Goal: Use online tool/utility: Use online tool/utility

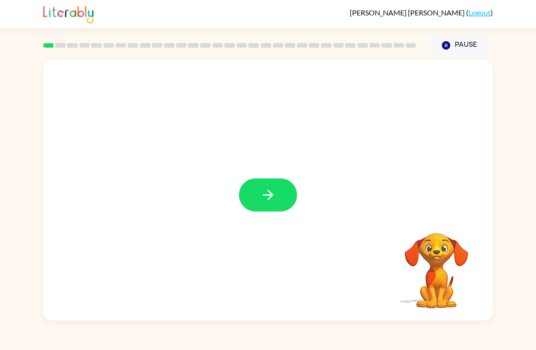
click at [267, 198] on icon "button" at bounding box center [268, 195] width 16 height 16
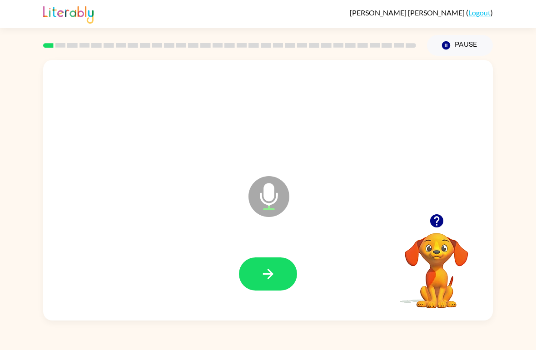
click at [273, 276] on icon "button" at bounding box center [268, 274] width 16 height 16
click at [265, 270] on icon "button" at bounding box center [268, 274] width 16 height 16
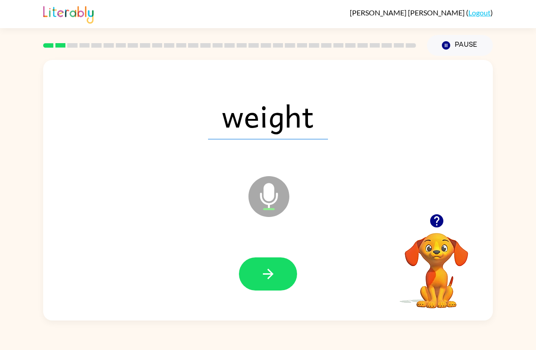
click at [282, 271] on button "button" at bounding box center [268, 273] width 58 height 33
click at [273, 271] on icon "button" at bounding box center [268, 274] width 16 height 16
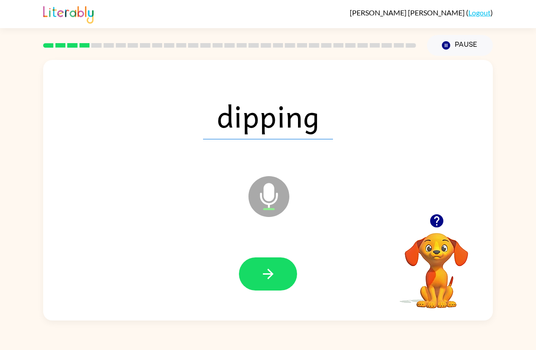
click at [276, 264] on button "button" at bounding box center [268, 273] width 58 height 33
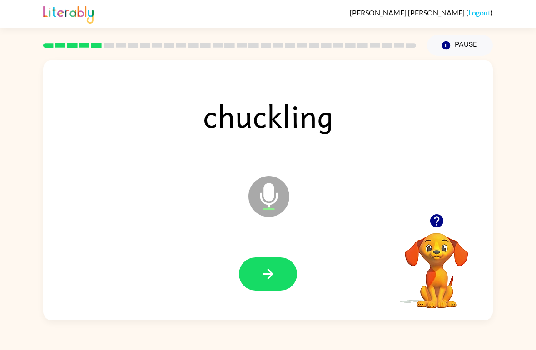
click at [272, 268] on icon "button" at bounding box center [268, 274] width 16 height 16
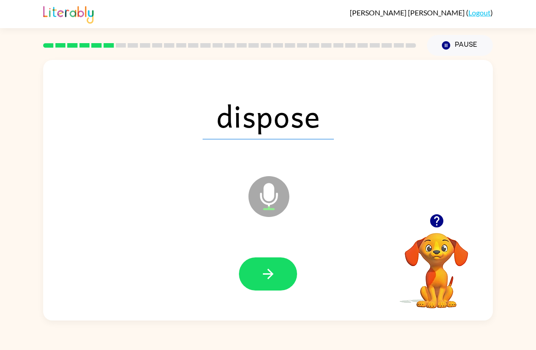
click at [270, 265] on button "button" at bounding box center [268, 273] width 58 height 33
click at [266, 275] on icon "button" at bounding box center [267, 274] width 10 height 10
click at [276, 270] on icon "button" at bounding box center [268, 274] width 16 height 16
click at [278, 275] on button "button" at bounding box center [268, 273] width 58 height 33
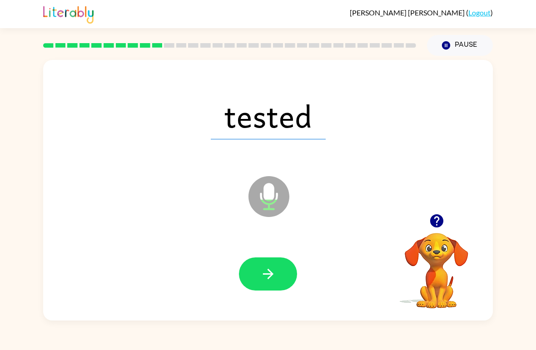
click at [272, 274] on icon "button" at bounding box center [267, 274] width 10 height 10
click at [267, 266] on button "button" at bounding box center [268, 273] width 58 height 33
click at [280, 260] on button "button" at bounding box center [268, 273] width 58 height 33
click at [278, 271] on button "button" at bounding box center [268, 273] width 58 height 33
click at [271, 273] on icon "button" at bounding box center [267, 274] width 10 height 10
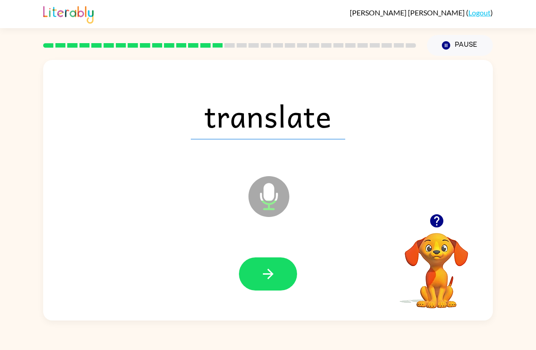
click at [277, 277] on button "button" at bounding box center [268, 273] width 58 height 33
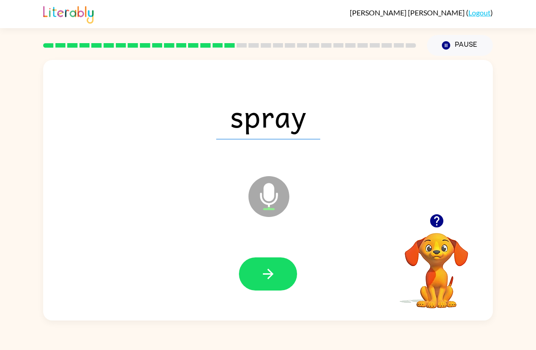
click at [282, 273] on button "button" at bounding box center [268, 273] width 58 height 33
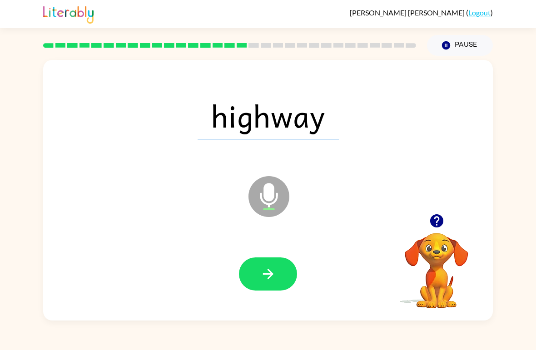
click at [274, 267] on icon "button" at bounding box center [268, 274] width 16 height 16
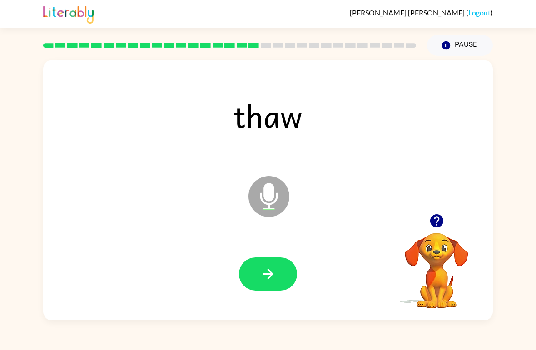
click at [241, 272] on button "button" at bounding box center [268, 273] width 58 height 33
click at [280, 267] on button "button" at bounding box center [268, 273] width 58 height 33
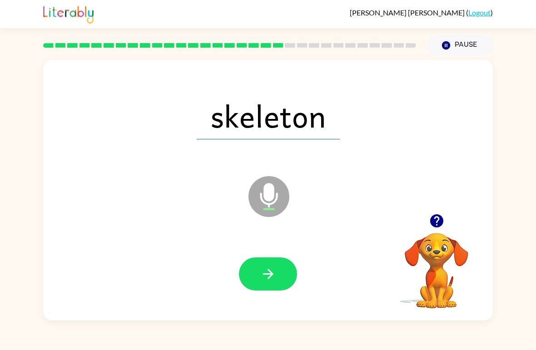
click at [281, 275] on button "button" at bounding box center [268, 273] width 58 height 33
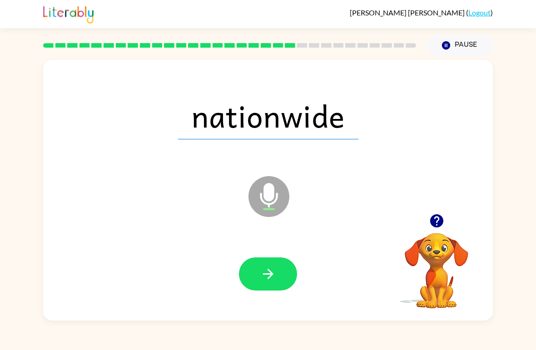
click at [277, 275] on button "button" at bounding box center [268, 273] width 58 height 33
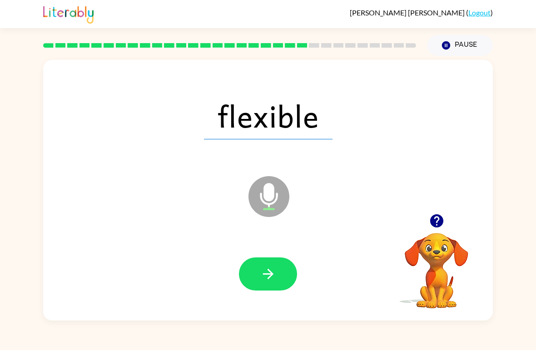
click at [277, 275] on button "button" at bounding box center [268, 273] width 58 height 33
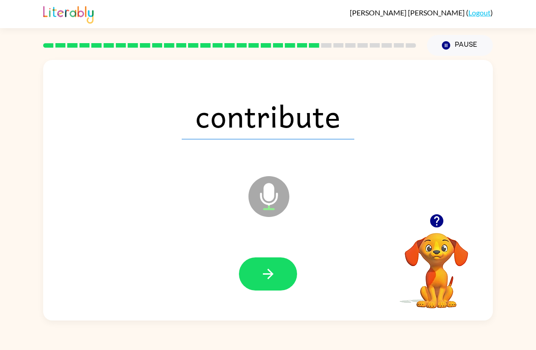
click at [278, 270] on button "button" at bounding box center [268, 273] width 58 height 33
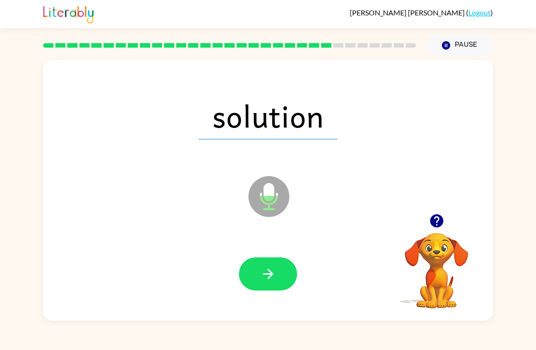
click at [276, 270] on icon "button" at bounding box center [268, 274] width 16 height 16
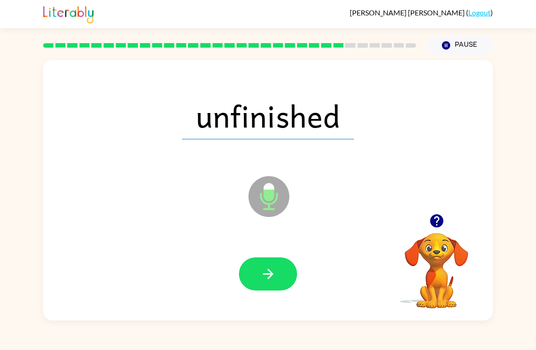
click at [273, 277] on icon "button" at bounding box center [268, 274] width 16 height 16
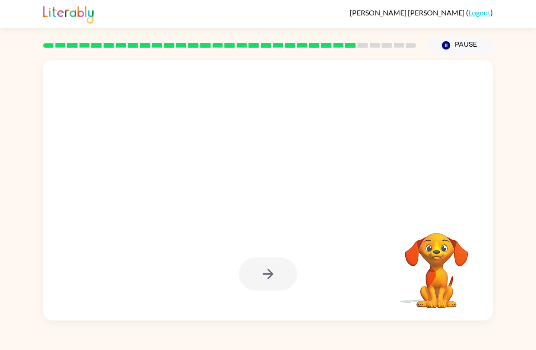
click at [16, 229] on div "Your browser must support playing .mp4 files to use Literably. Please try using…" at bounding box center [268, 188] width 536 height 265
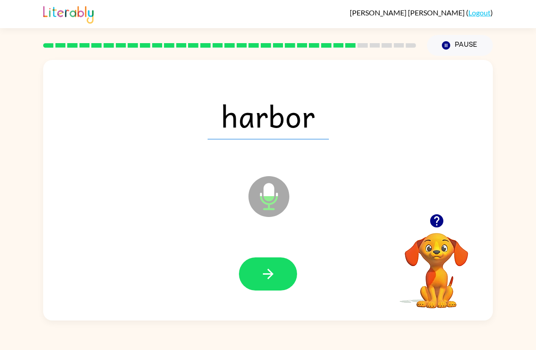
click at [275, 272] on icon "button" at bounding box center [268, 274] width 16 height 16
click at [280, 267] on button "button" at bounding box center [268, 273] width 58 height 33
click at [278, 271] on button "button" at bounding box center [268, 273] width 58 height 33
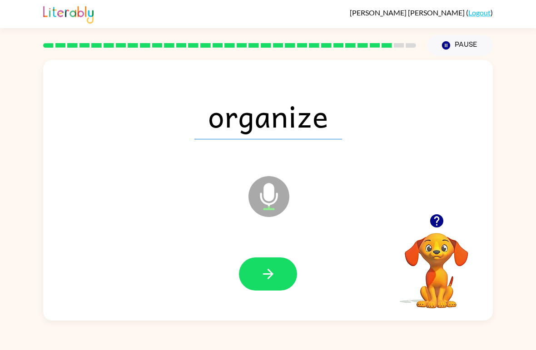
click at [279, 269] on button "button" at bounding box center [268, 273] width 58 height 33
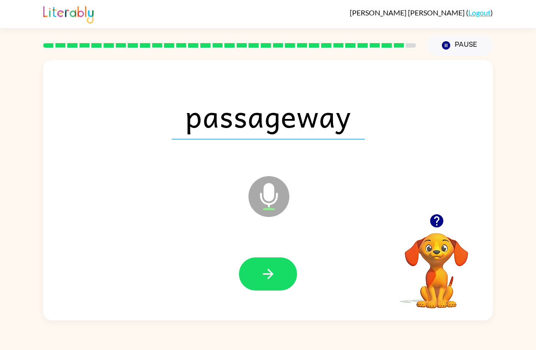
click at [268, 269] on icon "button" at bounding box center [268, 274] width 16 height 16
